Goal: Information Seeking & Learning: Learn about a topic

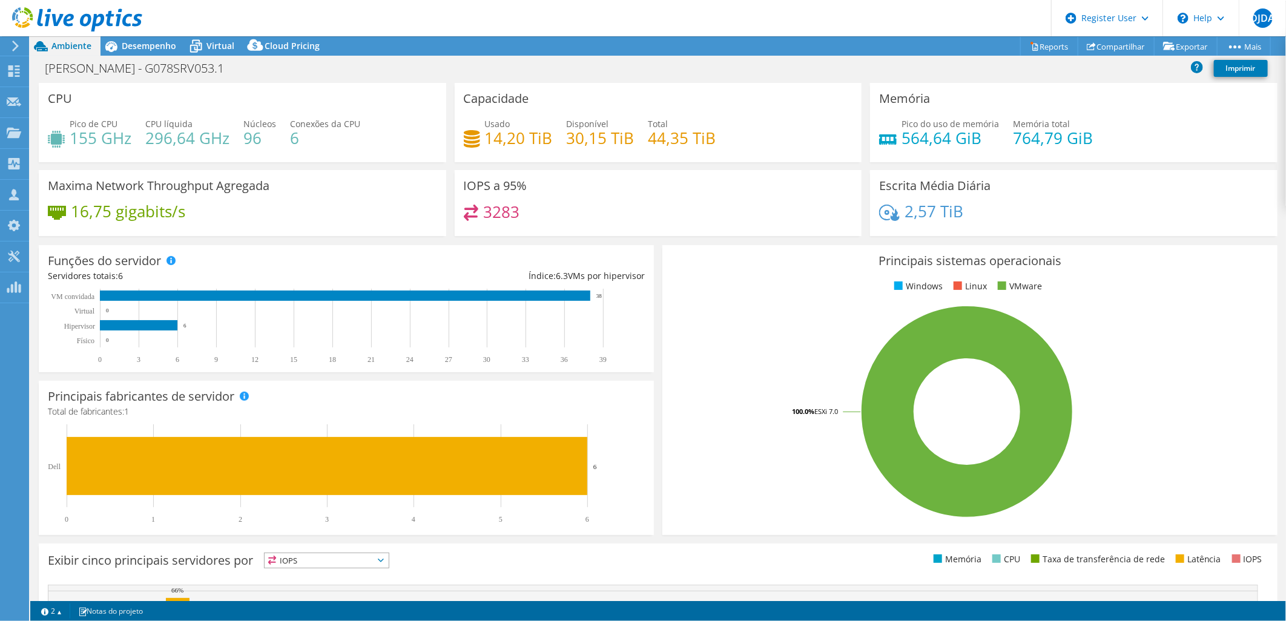
click at [445, 193] on div "Maxima Network Throughput Agregada 16,75 gigabits/s" at bounding box center [243, 203] width 416 height 66
click at [136, 46] on span "Desempenho" at bounding box center [149, 46] width 54 height 12
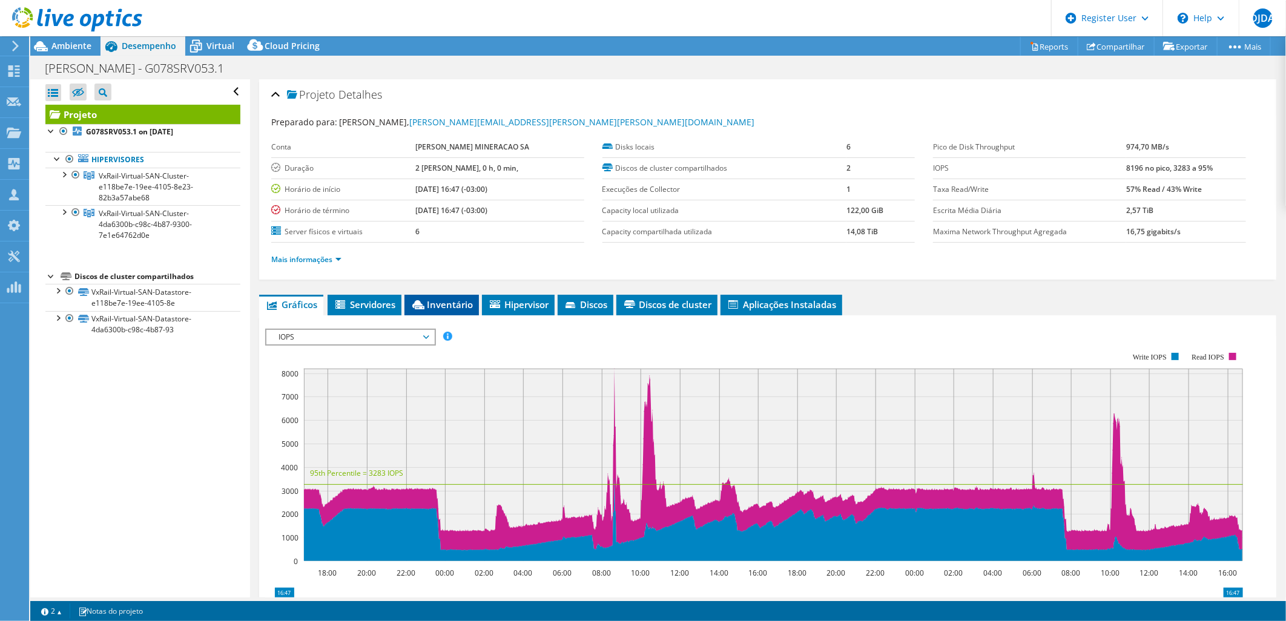
click at [467, 298] on span "Inventário" at bounding box center [441, 304] width 62 height 12
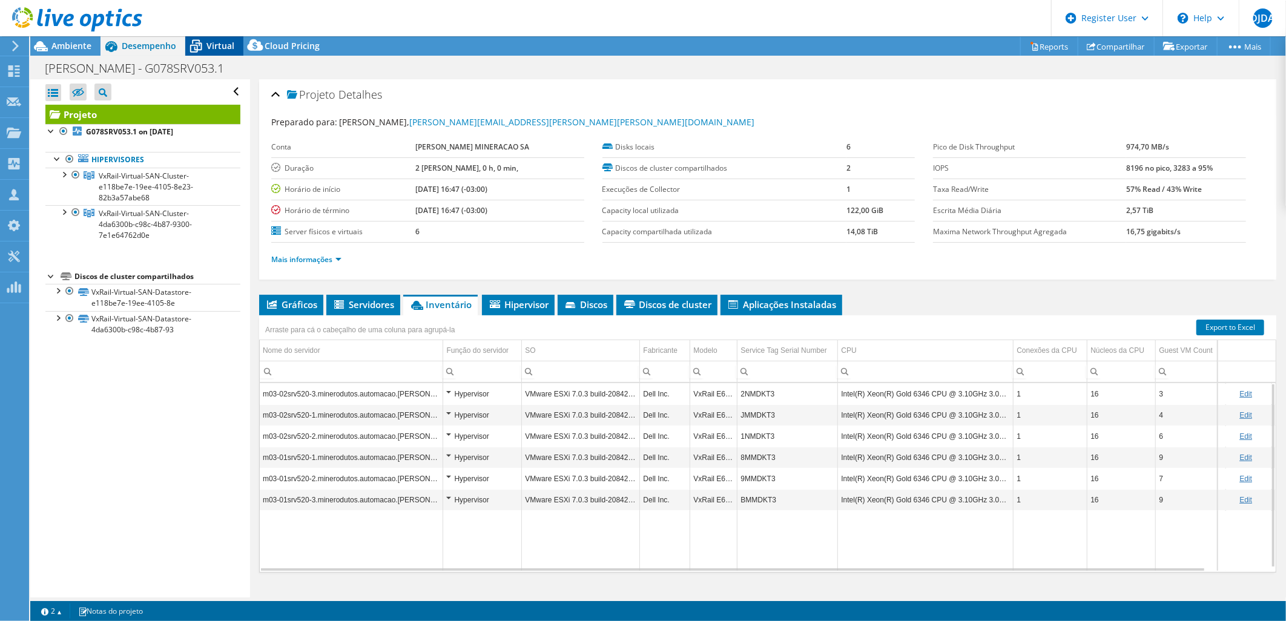
click at [218, 47] on span "Virtual" at bounding box center [220, 46] width 28 height 12
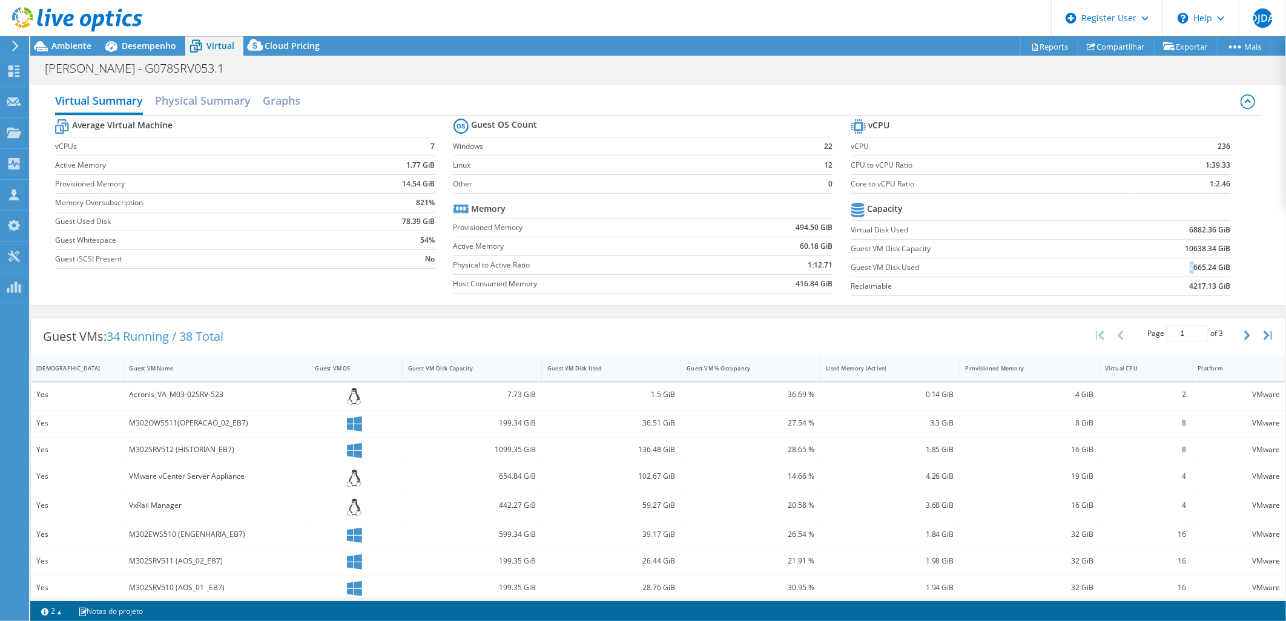
click at [1027, 268] on b "2665.24 GiB" at bounding box center [1210, 268] width 41 height 12
drag, startPoint x: 1183, startPoint y: 268, endPoint x: 1177, endPoint y: 249, distance: 19.0
click at [1027, 249] on b "10638.34 GiB" at bounding box center [1207, 249] width 45 height 12
drag, startPoint x: 1184, startPoint y: 249, endPoint x: 1175, endPoint y: 246, distance: 9.6
click at [1027, 246] on td "10638.34 GiB" at bounding box center [1164, 248] width 131 height 19
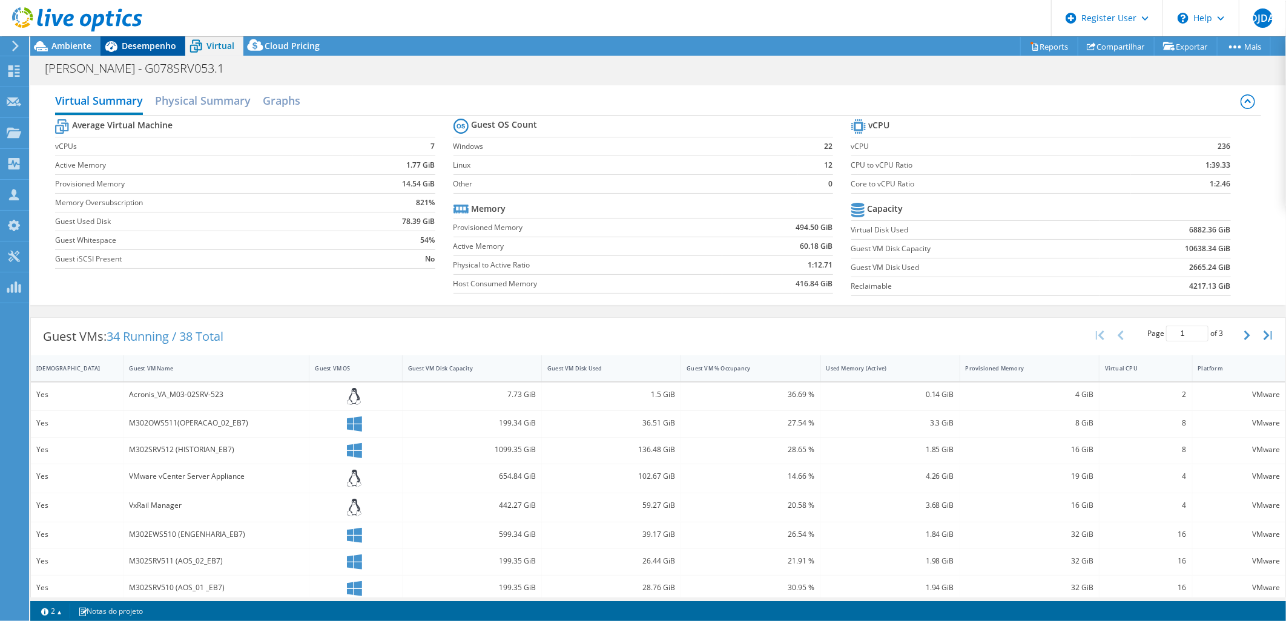
click at [130, 45] on span "Desempenho" at bounding box center [149, 46] width 54 height 12
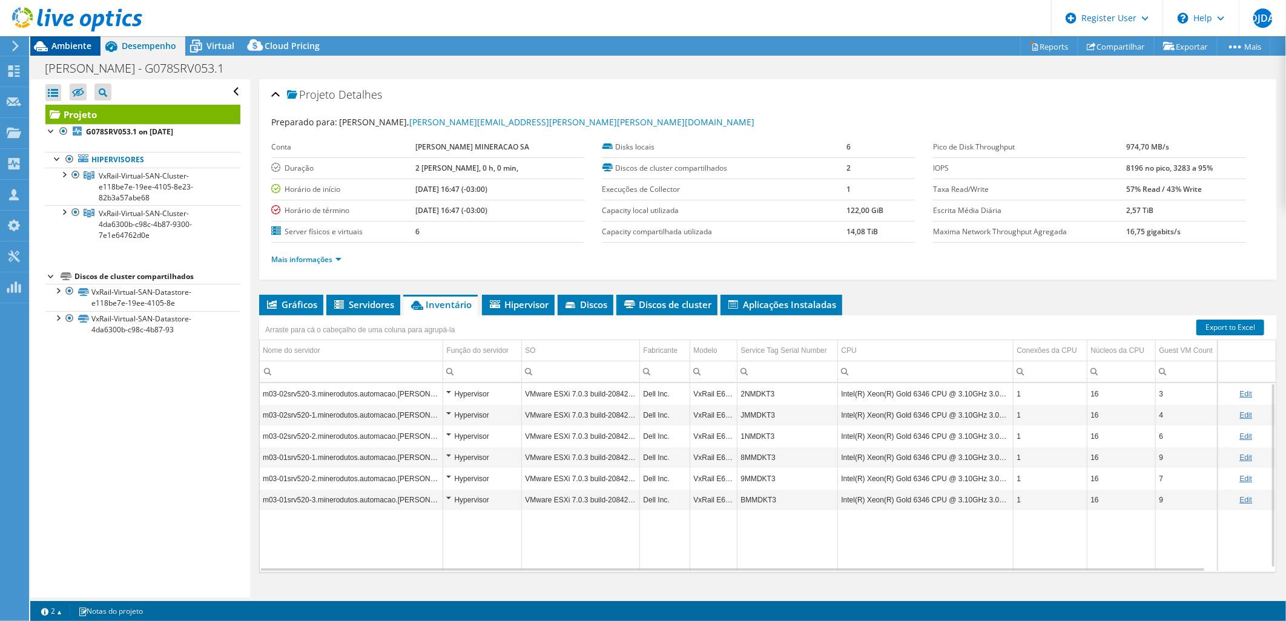
click at [64, 50] on span "Ambiente" at bounding box center [71, 46] width 40 height 12
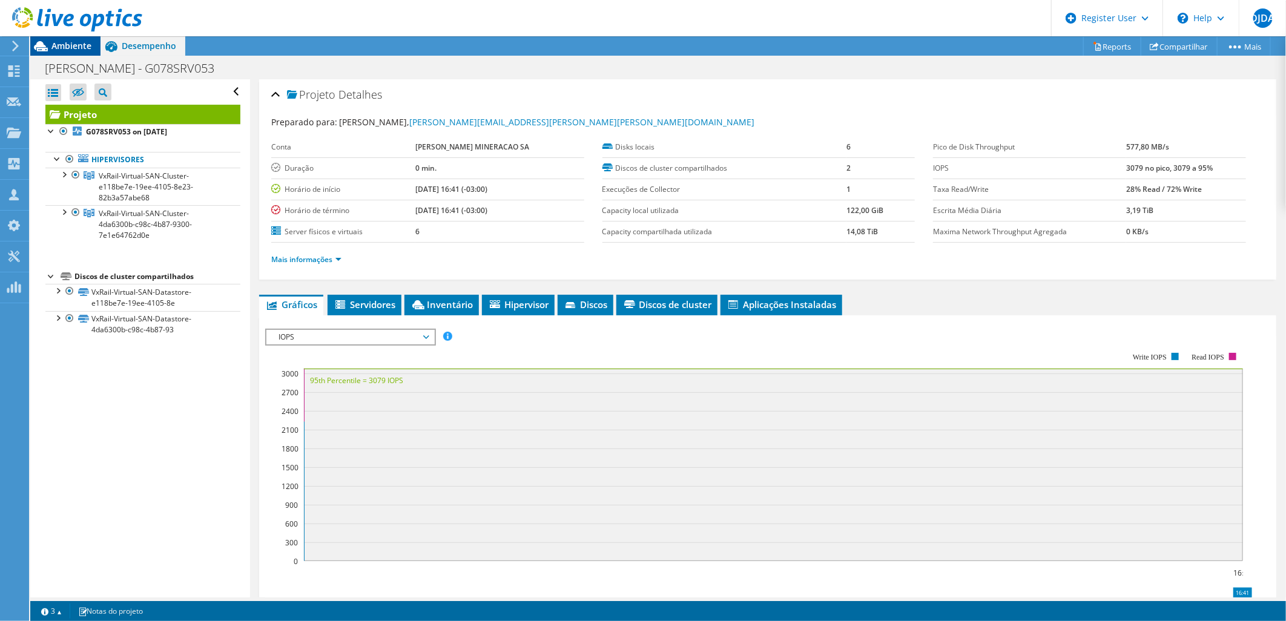
click at [71, 49] on span "Ambiente" at bounding box center [71, 46] width 40 height 12
